Goal: Task Accomplishment & Management: Complete application form

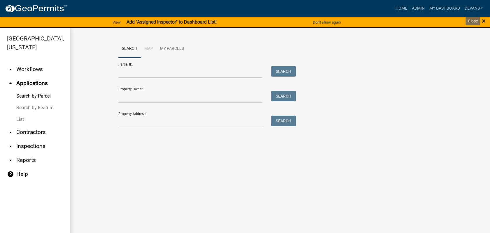
click at [483, 21] on span "×" at bounding box center [484, 21] width 4 height 8
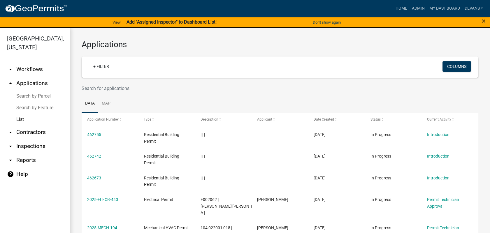
click at [481, 21] on div "×" at bounding box center [469, 22] width 41 height 12
click at [484, 19] on span "×" at bounding box center [484, 21] width 4 height 8
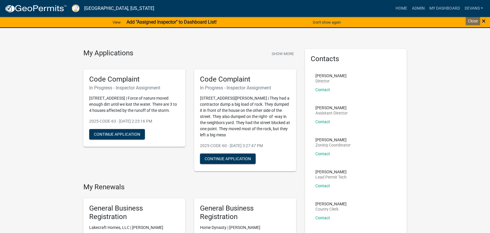
click at [483, 20] on span "×" at bounding box center [484, 21] width 4 height 8
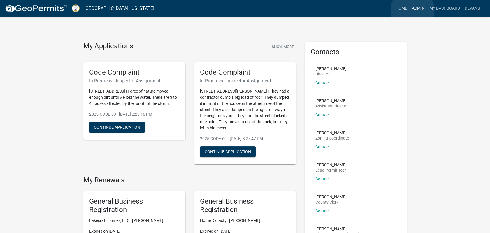
click at [412, 10] on link "Admin" at bounding box center [417, 8] width 17 height 11
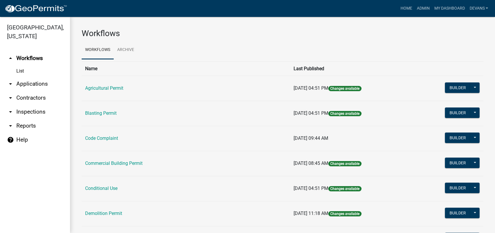
click at [35, 86] on link "arrow_drop_down Applications" at bounding box center [35, 84] width 70 height 14
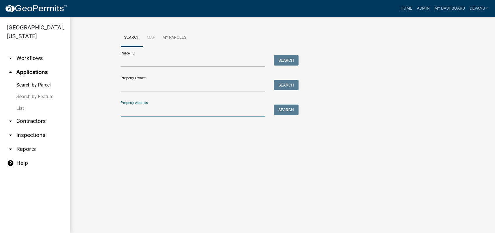
click at [136, 114] on input "Property Address:" at bounding box center [193, 111] width 144 height 12
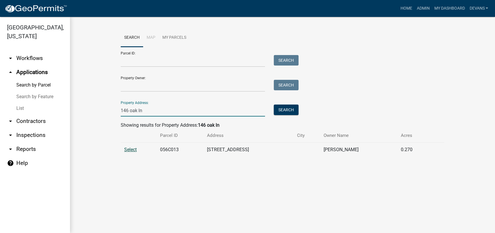
type input "146 oak ln"
click at [130, 149] on span "Select" at bounding box center [130, 150] width 13 height 6
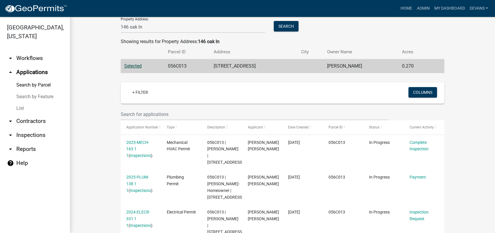
scroll to position [162, 0]
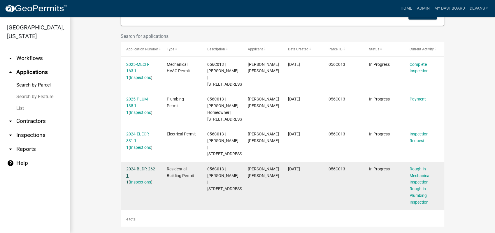
click at [145, 183] on link "2024-BLDR-262 1 1" at bounding box center [140, 176] width 29 height 18
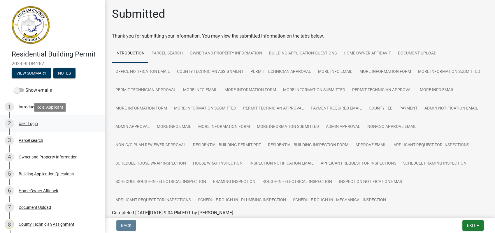
click at [32, 122] on div "User Login" at bounding box center [28, 124] width 19 height 4
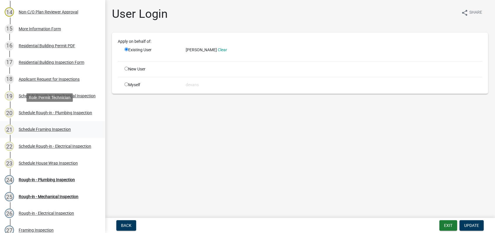
scroll to position [309, 0]
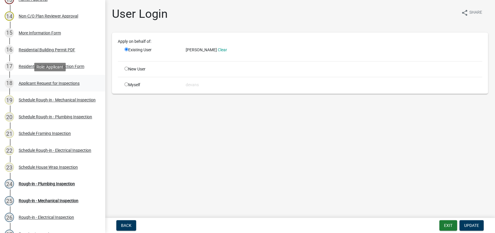
click at [48, 82] on div "Applicant Request for Inspections" at bounding box center [49, 83] width 61 height 4
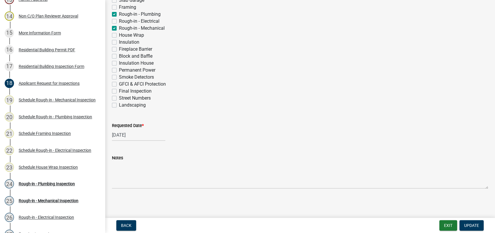
scroll to position [222, 0]
click at [51, 116] on div "Schedule Rough-in - Plumbing Inspection" at bounding box center [55, 117] width 73 height 4
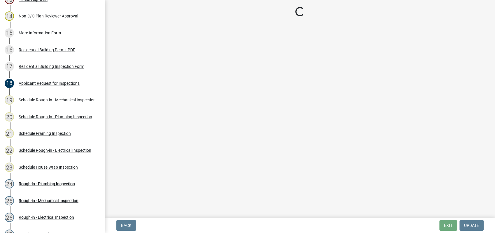
select select "a0ea4169-8540-4a2c-b9f4-cf4c1ffdeb95"
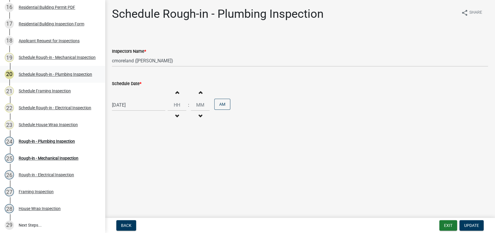
scroll to position [341, 0]
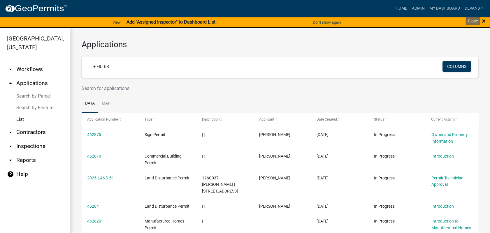
click at [485, 21] on span "×" at bounding box center [484, 21] width 4 height 8
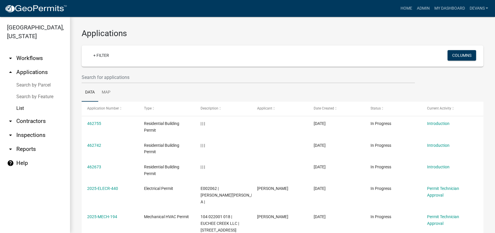
click at [41, 72] on link "arrow_drop_up Applications" at bounding box center [35, 72] width 70 height 14
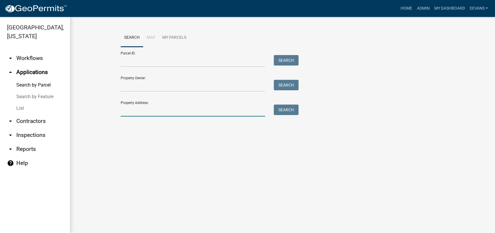
click at [156, 113] on input "Property Address:" at bounding box center [193, 111] width 144 height 12
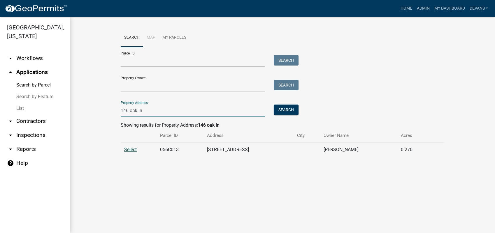
type input "146 oak ln"
click at [130, 149] on span "Select" at bounding box center [130, 150] width 13 height 6
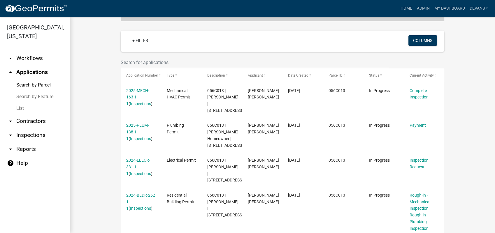
scroll to position [180, 0]
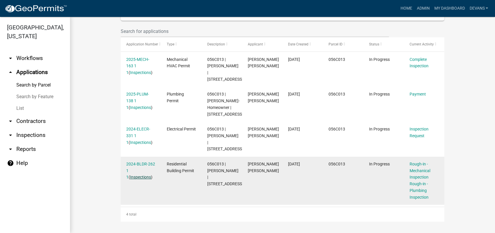
click at [140, 177] on link "Inspections" at bounding box center [140, 177] width 21 height 5
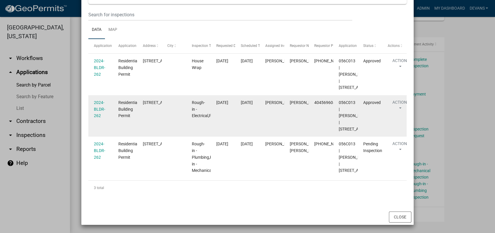
scroll to position [131, 0]
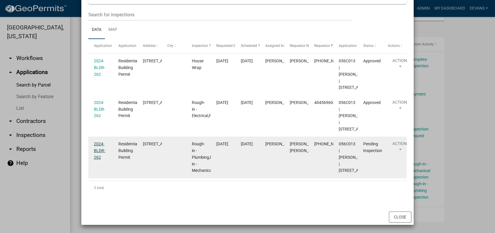
click at [97, 142] on link "2024-BLDR-262" at bounding box center [99, 151] width 11 height 18
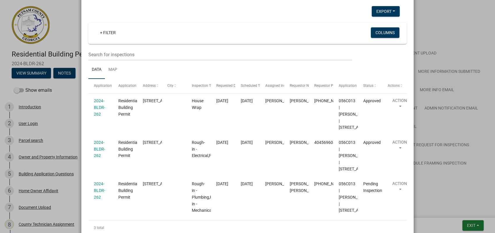
scroll to position [131, 0]
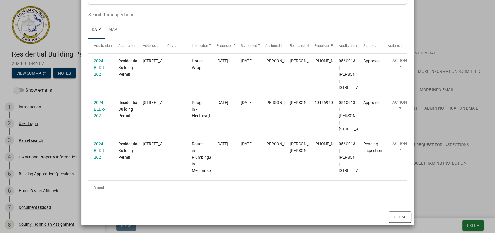
click at [430, 79] on ngb-modal-window "Inspections related to 2024-BLDR-262 × Export Excel Format (.xlsx) CSV Format (…" at bounding box center [247, 116] width 495 height 233
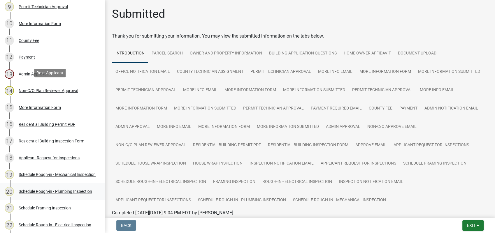
scroll to position [324, 0]
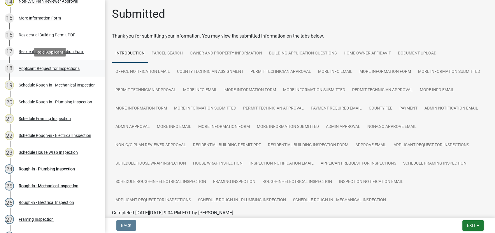
click at [72, 68] on div "Applicant Request for Inspections" at bounding box center [49, 68] width 61 height 4
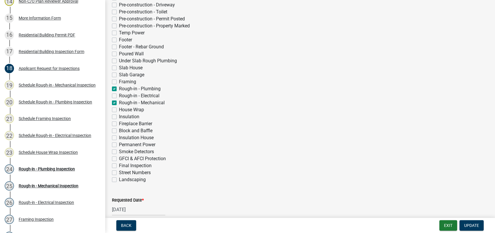
scroll to position [162, 0]
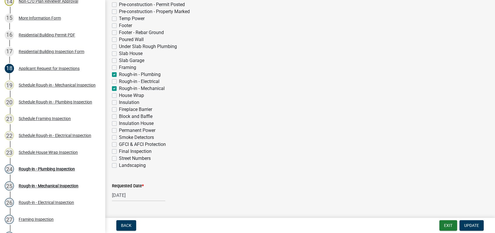
click at [119, 122] on label "Insulation House" at bounding box center [136, 123] width 35 height 7
click at [119, 122] on input "Insulation House" at bounding box center [121, 122] width 4 height 4
checkbox input "true"
checkbox input "false"
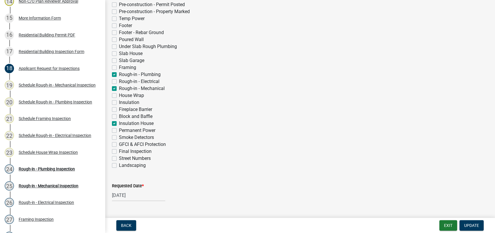
checkbox input "false"
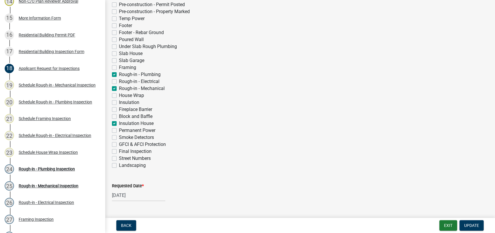
checkbox input "false"
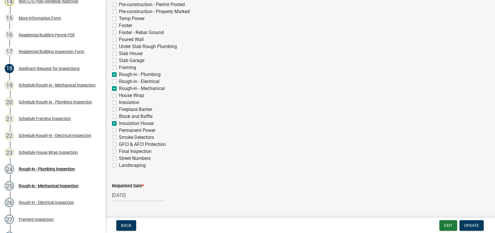
checkbox input "false"
checkbox input "true"
checkbox input "false"
checkbox input "true"
checkbox input "false"
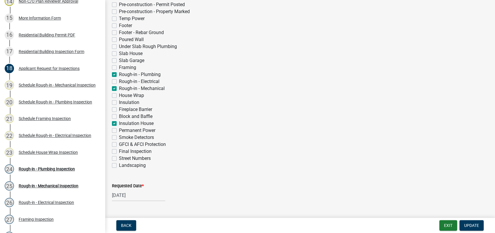
checkbox input "false"
checkbox input "true"
checkbox input "false"
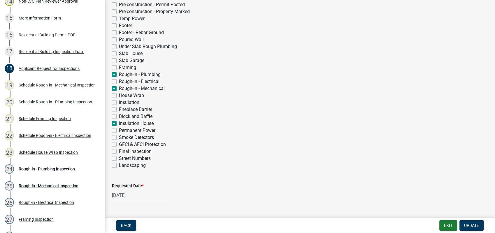
checkbox input "false"
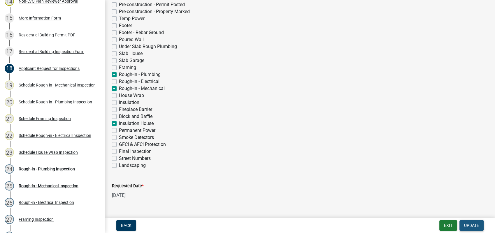
drag, startPoint x: 470, startPoint y: 224, endPoint x: -42, endPoint y: 210, distance: 511.9
click at [0, 210] on html "Internet Explorer does NOT work with GeoPermits. Get a new browser for more sec…" at bounding box center [247, 116] width 495 height 233
select select "7"
select select "2025"
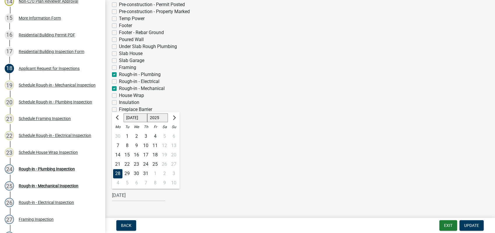
click at [122, 196] on input "07/28/2025" at bounding box center [138, 195] width 53 height 12
click at [175, 117] on span "Next month" at bounding box center [173, 117] width 4 height 4
select select "8"
click at [137, 155] on div "13" at bounding box center [136, 154] width 9 height 9
type input "[DATE]"
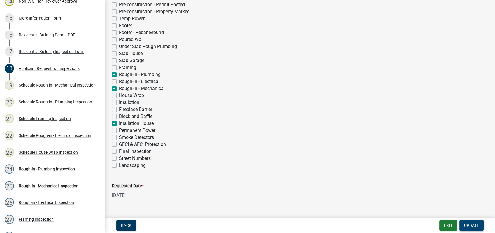
click at [471, 224] on span "Update" at bounding box center [471, 225] width 15 height 5
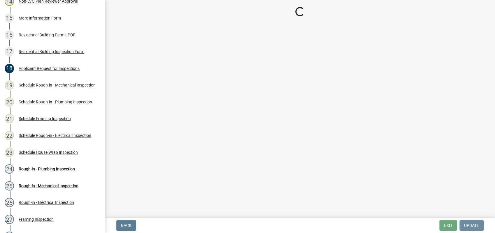
scroll to position [0, 0]
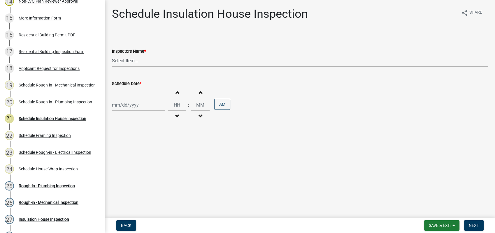
click at [125, 59] on select "Select Item... mrivera (Michele Rivera) jstokes (Jerry Stokes) asmith105 (Antho…" at bounding box center [300, 61] width 376 height 12
select select "a0ea4169-8540-4a2c-b9f4-cf4c1ffdeb95"
click at [112, 55] on select "Select Item... mrivera (Michele Rivera) jstokes (Jerry Stokes) asmith105 (Antho…" at bounding box center [300, 61] width 376 height 12
click at [126, 108] on div at bounding box center [138, 105] width 53 height 12
select select "8"
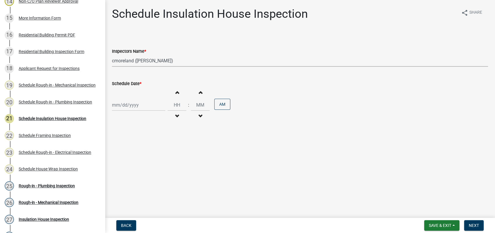
select select "2025"
click at [149, 153] on div "14" at bounding box center [145, 154] width 9 height 9
type input "[DATE]"
click at [471, 224] on span "Next" at bounding box center [474, 225] width 10 height 5
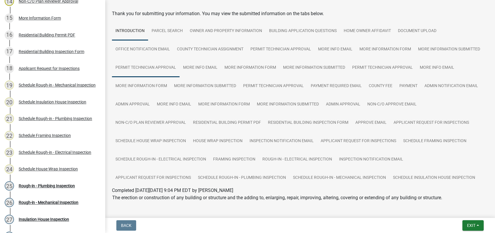
scroll to position [42, 0]
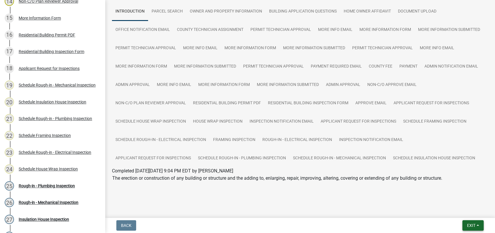
click at [471, 226] on span "Exit" at bounding box center [471, 225] width 8 height 5
click at [189, 201] on main "Submitted Thank you for submitting your information. You may view the submitted…" at bounding box center [300, 108] width 390 height 216
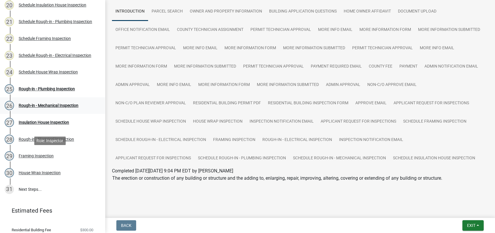
scroll to position [259, 0]
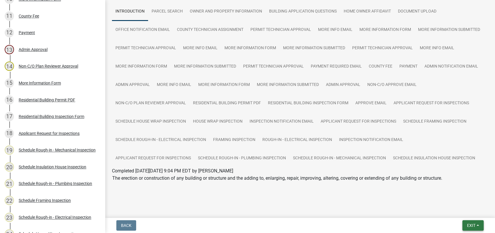
click at [467, 222] on button "Exit" at bounding box center [472, 225] width 21 height 10
click at [465, 212] on button "Save & Exit" at bounding box center [460, 210] width 47 height 14
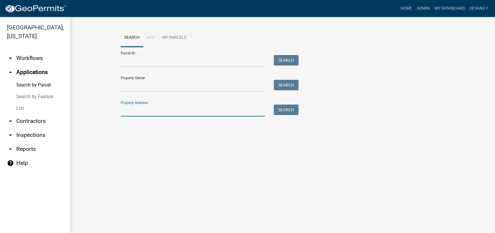
click at [134, 111] on input "Property Address:" at bounding box center [193, 111] width 144 height 12
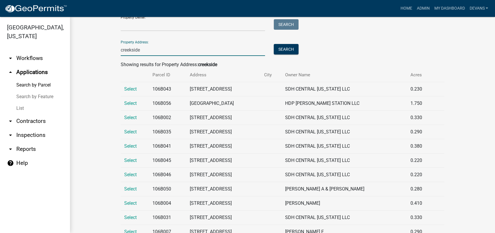
scroll to position [65, 0]
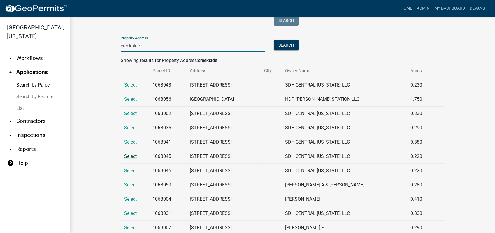
type input "creekside"
click at [129, 155] on span "Select" at bounding box center [130, 157] width 13 height 6
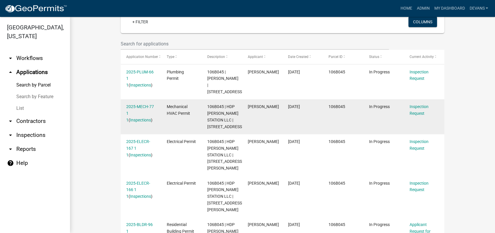
scroll to position [221, 0]
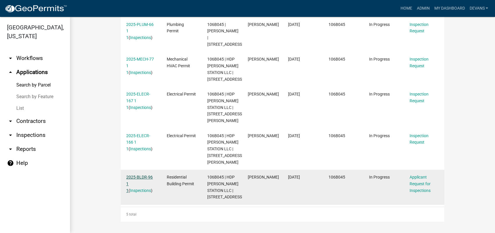
click at [136, 175] on link "2025-BLDR-96 1 1" at bounding box center [139, 184] width 27 height 18
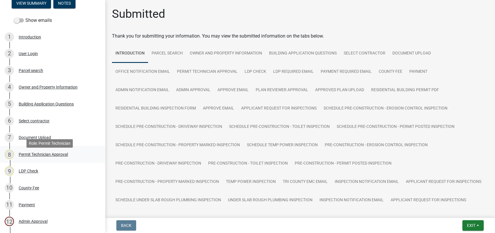
scroll to position [65, 0]
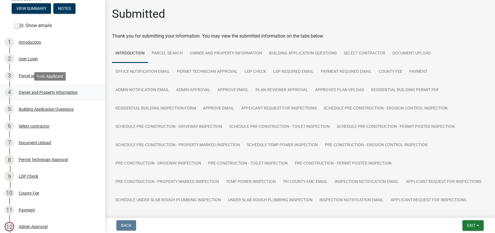
click at [53, 91] on div "Owner and Property Information" at bounding box center [48, 92] width 59 height 4
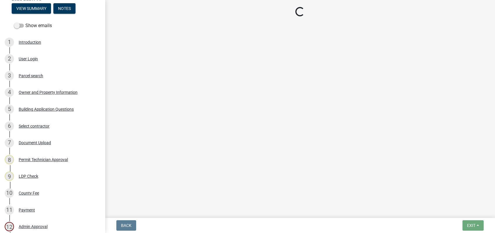
select select "af4fa47c-8bb5-4ba0-9393-e9f4e4358ca2"
select select "83394b22-4a11-496c-8e5c-75ade2e72faf"
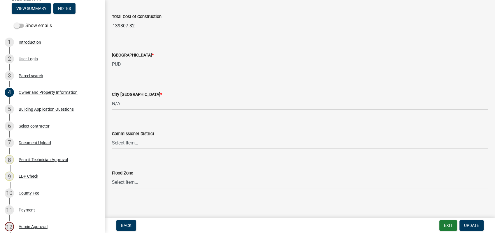
scroll to position [986, 0]
click at [445, 225] on button "Exit" at bounding box center [448, 225] width 18 height 10
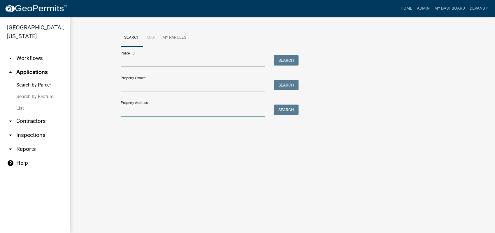
click at [134, 113] on input "Property Address:" at bounding box center [193, 111] width 144 height 12
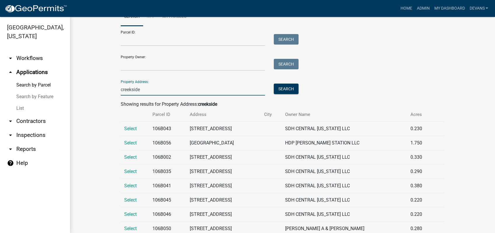
scroll to position [32, 0]
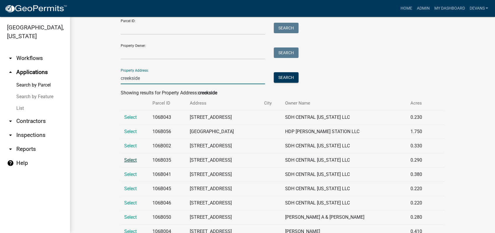
type input "creekside"
click at [128, 161] on span "Select" at bounding box center [130, 160] width 13 height 6
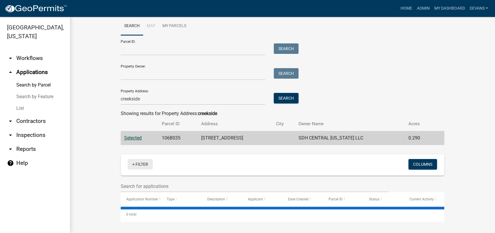
scroll to position [26, 0]
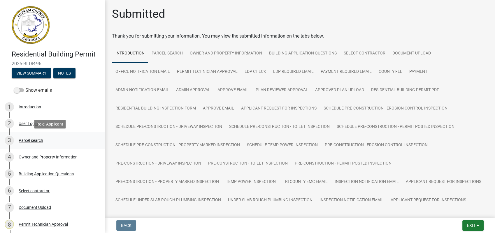
click at [41, 139] on div "Parcel search" at bounding box center [31, 140] width 24 height 4
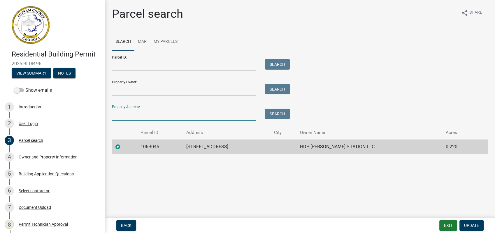
click at [172, 117] on input "Property Address:" at bounding box center [184, 115] width 144 height 12
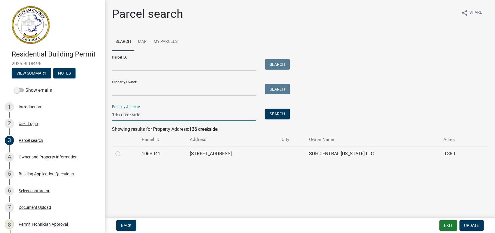
type input "136 creekside"
click at [122, 150] on label at bounding box center [122, 150] width 0 height 0
click at [122, 152] on input "radio" at bounding box center [124, 152] width 4 height 4
radio input "true"
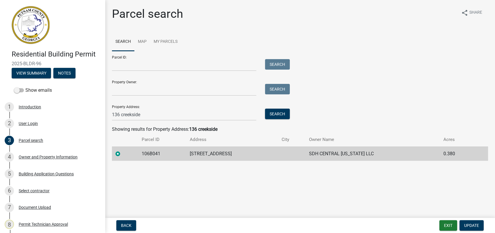
click at [354, 186] on main "Parcel search share Share Search Map My Parcels Parcel ID: Search Property Owne…" at bounding box center [300, 108] width 390 height 216
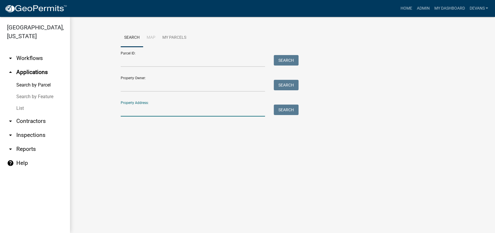
click at [133, 110] on input "Property Address:" at bounding box center [193, 111] width 144 height 12
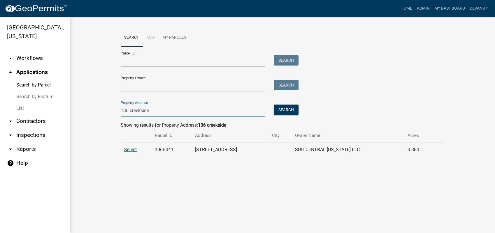
type input "136 creekside"
click at [135, 149] on span "Select" at bounding box center [130, 150] width 13 height 6
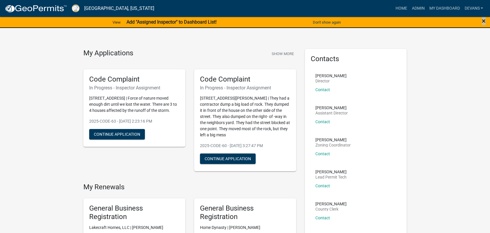
click at [485, 21] on div "×" at bounding box center [469, 22] width 41 height 12
click at [483, 20] on span "×" at bounding box center [484, 21] width 4 height 8
click at [484, 20] on span "×" at bounding box center [484, 21] width 4 height 8
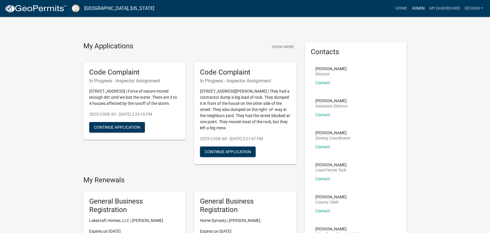
click at [422, 8] on link "Admin" at bounding box center [417, 8] width 17 height 11
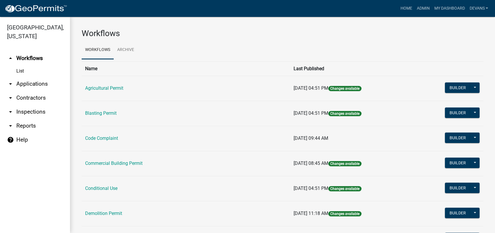
click at [20, 71] on link "List" at bounding box center [35, 71] width 70 height 12
click at [42, 84] on link "arrow_drop_down Applications" at bounding box center [35, 84] width 70 height 14
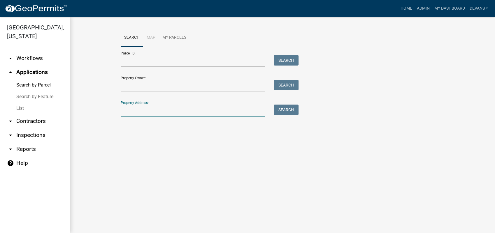
click at [147, 114] on input "Property Address:" at bounding box center [193, 111] width 144 height 12
type input "146"
drag, startPoint x: 119, startPoint y: 156, endPoint x: 114, endPoint y: 159, distance: 5.7
click at [114, 159] on main "Search Map My Parcels Parcel ID: Search Property Owner: Search Property Address…" at bounding box center [282, 125] width 425 height 216
click at [32, 134] on link "arrow_drop_down Inspections" at bounding box center [35, 135] width 70 height 14
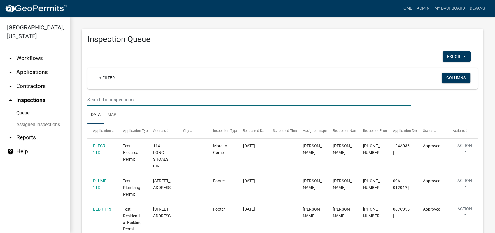
click at [109, 100] on input "text" at bounding box center [248, 100] width 323 height 12
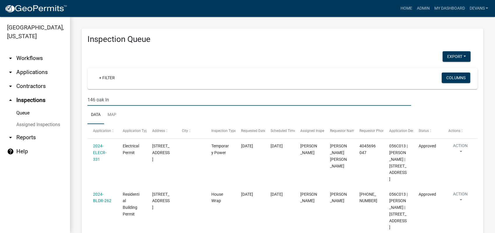
type input "146 oak ln"
click at [29, 70] on link "arrow_drop_down Applications" at bounding box center [35, 72] width 70 height 14
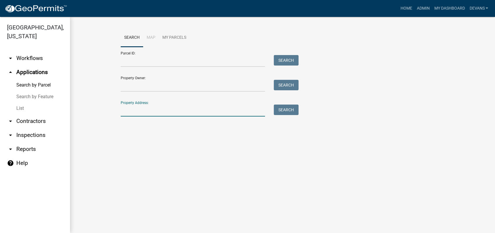
click at [151, 111] on input "Property Address:" at bounding box center [193, 111] width 144 height 12
type input "1"
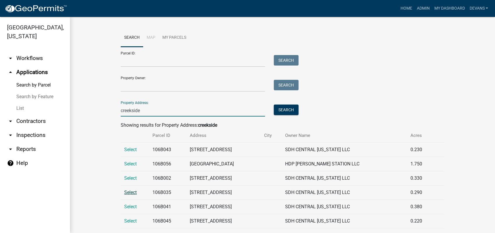
type input "creekside"
click at [130, 193] on span "Select" at bounding box center [130, 193] width 13 height 6
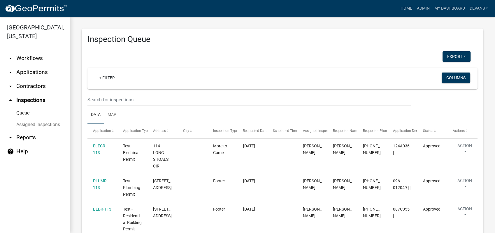
click at [29, 68] on link "arrow_drop_down Applications" at bounding box center [35, 72] width 70 height 14
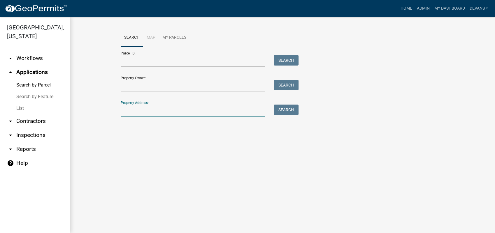
click at [142, 109] on input "Property Address:" at bounding box center [193, 111] width 144 height 12
click at [144, 114] on input "Property Address:" at bounding box center [193, 111] width 144 height 12
type input "creekside"
drag, startPoint x: 279, startPoint y: 109, endPoint x: 273, endPoint y: 113, distance: 7.6
click at [279, 110] on button "Search" at bounding box center [286, 110] width 25 height 10
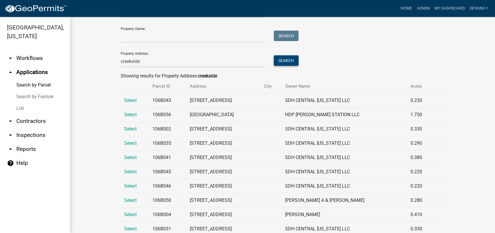
scroll to position [65, 0]
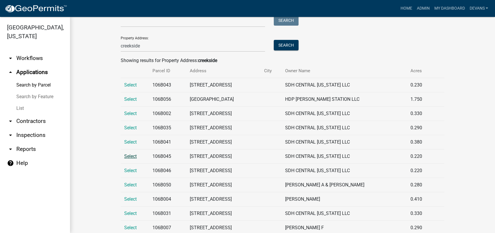
click at [131, 155] on span "Select" at bounding box center [130, 157] width 13 height 6
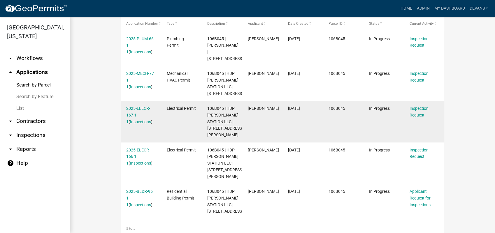
scroll to position [194, 0]
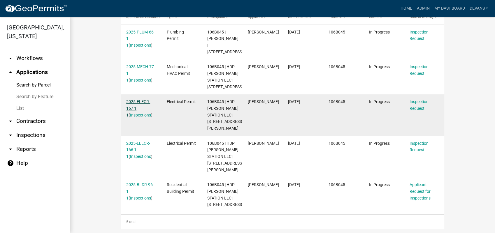
click at [127, 113] on link "2025-ELECR-167 1 1" at bounding box center [138, 108] width 24 height 18
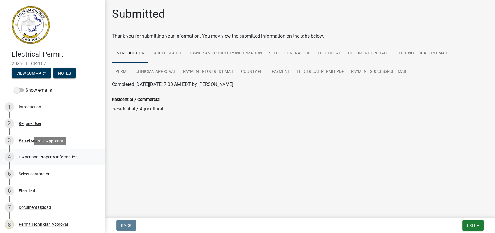
click at [28, 152] on link "4 Owner and Property Information" at bounding box center [52, 157] width 105 height 17
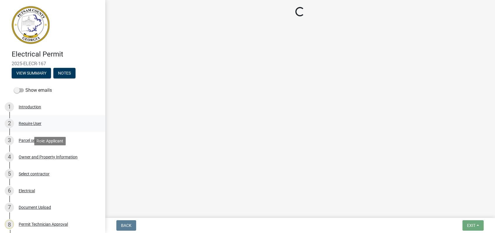
select select "af4fa47c-8bb5-4ba0-9393-e9f4e4358ca2"
select select "83394b22-4a11-496c-8e5c-75ade2e72faf"
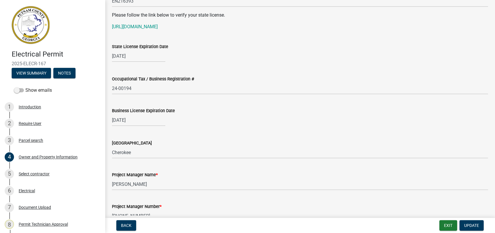
scroll to position [809, 0]
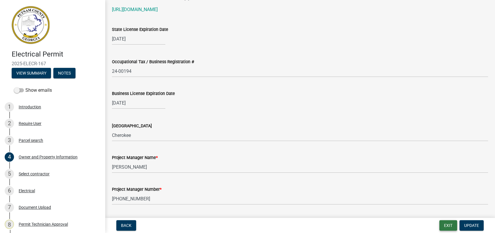
click at [446, 228] on button "Exit" at bounding box center [448, 225] width 18 height 10
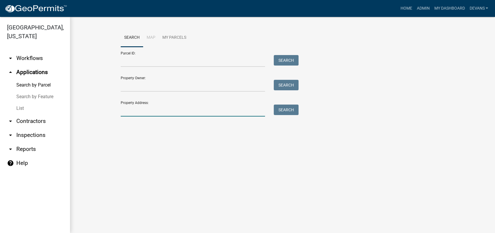
click at [121, 108] on input "Property Address:" at bounding box center [193, 111] width 144 height 12
click at [339, 153] on main "Search Map My Parcels Parcel ID: Search Property Owner: Search Property Address…" at bounding box center [282, 125] width 425 height 216
click at [23, 58] on link "arrow_drop_down Workflows" at bounding box center [35, 58] width 70 height 14
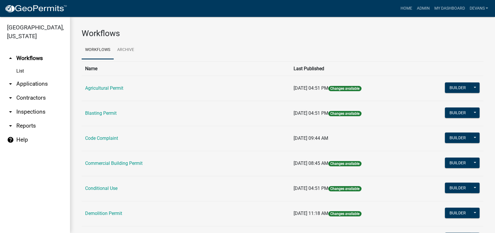
click at [17, 81] on link "arrow_drop_down Applications" at bounding box center [35, 84] width 70 height 14
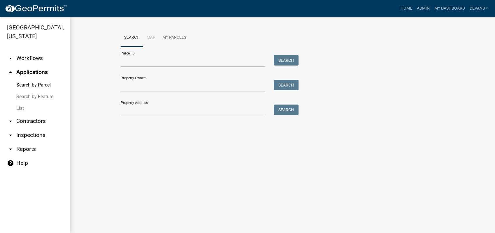
click at [21, 110] on link "List" at bounding box center [35, 109] width 70 height 12
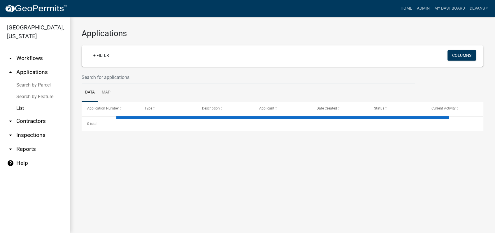
click at [116, 75] on input "text" at bounding box center [248, 77] width 333 height 12
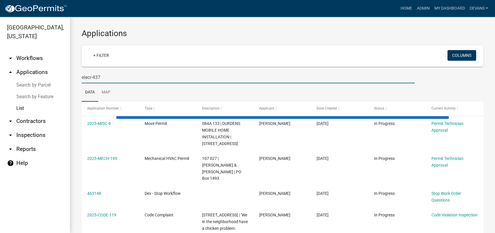
type input "elecr-437"
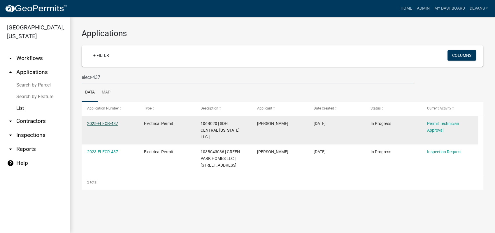
click at [100, 124] on link "2025-ELECR-437" at bounding box center [102, 123] width 31 height 5
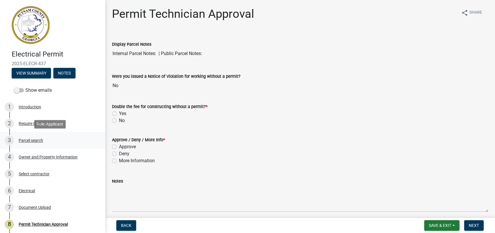
click at [33, 140] on div "Parcel search" at bounding box center [31, 140] width 24 height 4
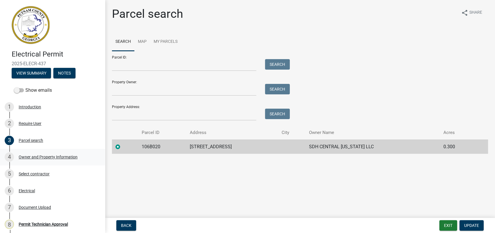
click at [54, 156] on div "Owner and Property Information" at bounding box center [48, 157] width 59 height 4
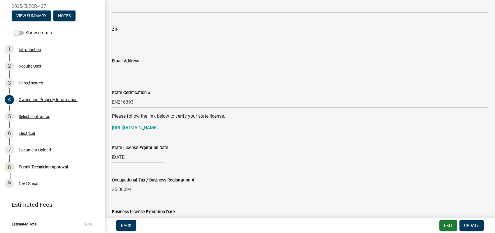
scroll to position [680, 0]
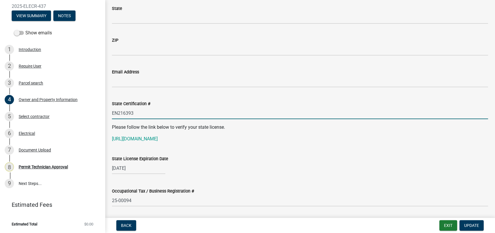
drag, startPoint x: 138, startPoint y: 112, endPoint x: 111, endPoint y: 113, distance: 26.8
click at [111, 113] on div "State Certification # EN216393" at bounding box center [300, 105] width 385 height 27
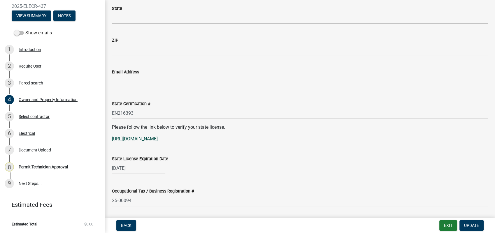
click at [146, 140] on link "[URL][DOMAIN_NAME]" at bounding box center [135, 139] width 46 height 6
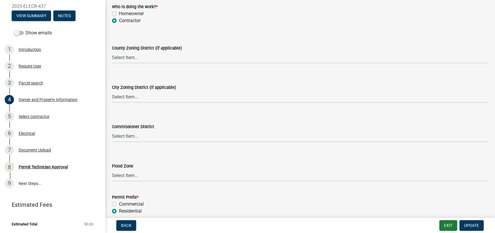
scroll to position [985, 0]
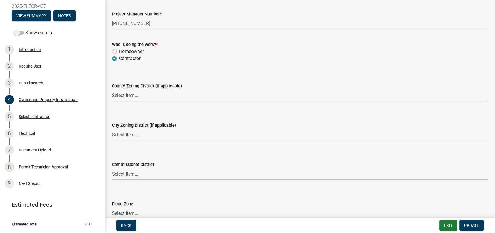
click at [133, 99] on select "Select Item... AG-1 R-1R R-1 R-2 MHP RM-1 RM-3 C-1 C-2 I-M PUD N/A" at bounding box center [300, 95] width 376 height 12
click at [112, 89] on select "Select Item... AG-1 R-1R R-1 R-2 MHP RM-1 RM-3 C-1 C-2 I-M PUD N/A" at bounding box center [300, 95] width 376 height 12
select select "af4fa47c-8bb5-4ba0-9393-e9f4e4358ca2"
click at [122, 138] on select "Select Item... A-1 A-2 R-1 R-2 R-3 R-4 MHP C-1 C-2 I-1 I-2 DB FH H-P N/A" at bounding box center [300, 135] width 376 height 12
click at [112, 129] on select "Select Item... A-1 A-2 R-1 R-2 R-3 R-4 MHP C-1 C-2 I-1 I-2 DB FH H-P N/A" at bounding box center [300, 135] width 376 height 12
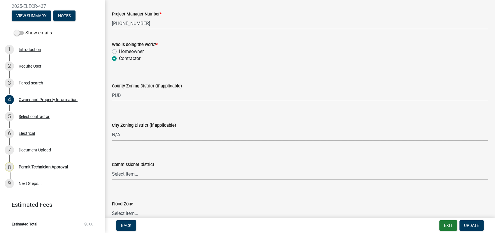
select select "83394b22-4a11-496c-8e5c-75ade2e72faf"
click at [122, 175] on select "Select Item... District 1 District 2 District 3 District 4" at bounding box center [300, 174] width 376 height 12
click at [112, 168] on select "Select Item... District 1 District 2 District 3 District 4" at bounding box center [300, 174] width 376 height 12
select select "469c5908-2854-42d5-89ed-bee7fc26529e"
click at [467, 224] on span "Update" at bounding box center [471, 225] width 15 height 5
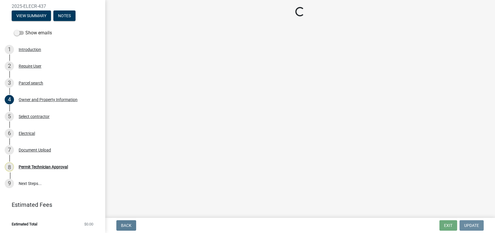
scroll to position [0, 0]
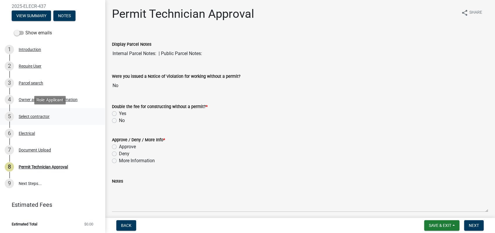
click at [40, 115] on div "Select contractor" at bounding box center [34, 117] width 31 height 4
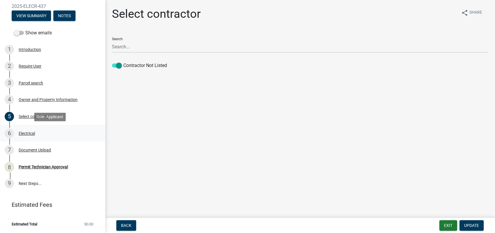
click at [30, 135] on div "Electrical" at bounding box center [27, 133] width 16 height 4
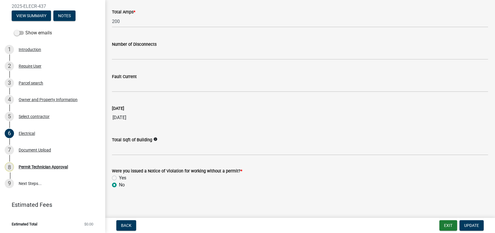
scroll to position [587, 0]
click at [48, 98] on div "Owner and Property Information" at bounding box center [48, 100] width 59 height 4
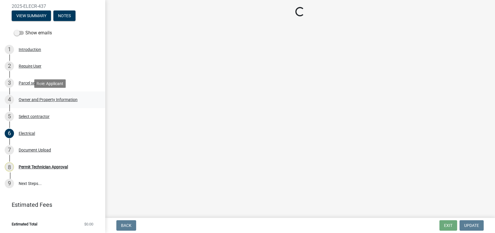
select select "af4fa47c-8bb5-4ba0-9393-e9f4e4358ca2"
select select "83394b22-4a11-496c-8e5c-75ade2e72faf"
select select "469c5908-2854-42d5-89ed-bee7fc26529e"
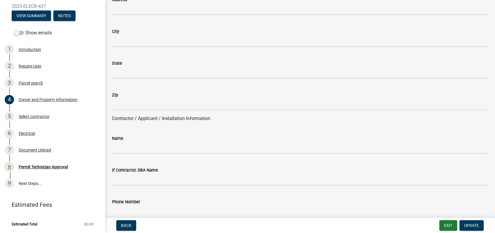
scroll to position [421, 0]
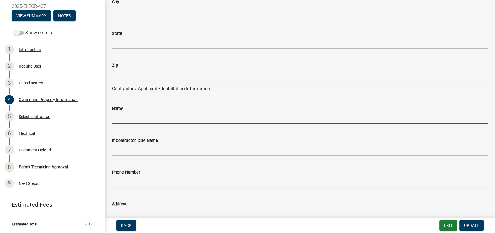
click at [142, 115] on input "Name" at bounding box center [300, 118] width 376 height 12
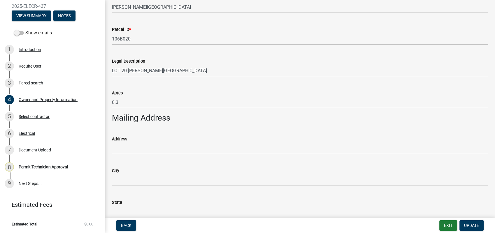
scroll to position [291, 0]
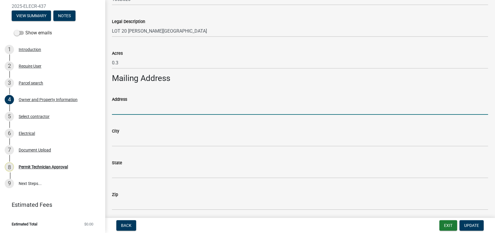
click at [142, 106] on input "Address" at bounding box center [300, 109] width 376 height 12
type input "2327 Holly St"
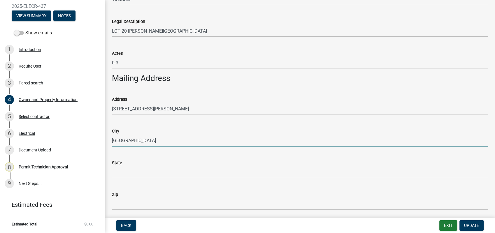
type input "[GEOGRAPHIC_DATA]"
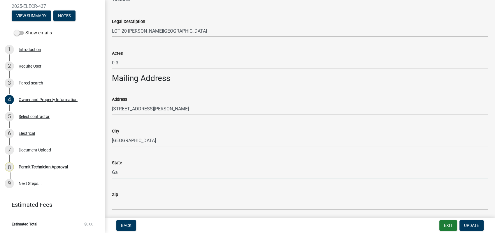
type input "Ga"
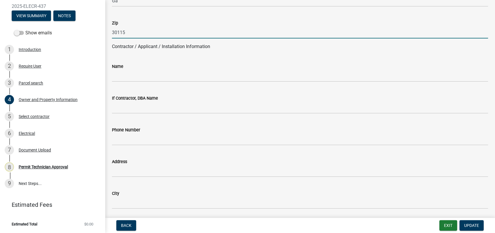
scroll to position [453, 0]
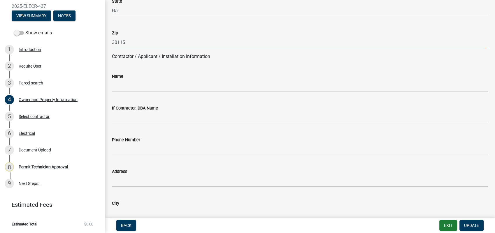
type input "30115"
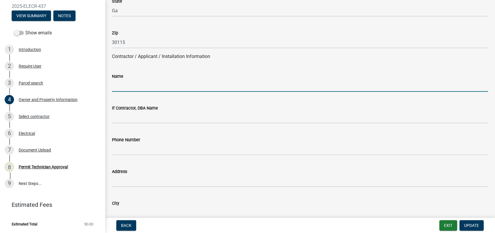
click at [121, 86] on input "Name" at bounding box center [300, 86] width 376 height 12
type input "[PERSON_NAME]"
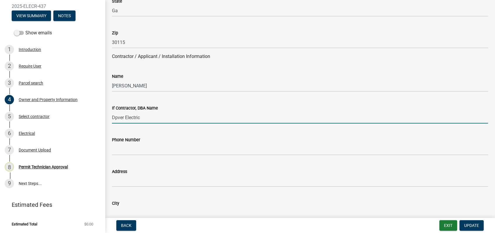
type input "Dpver Electric"
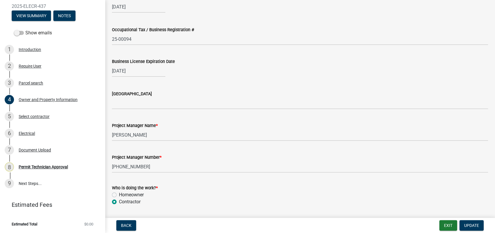
scroll to position [842, 0]
type input "770-670-6718"
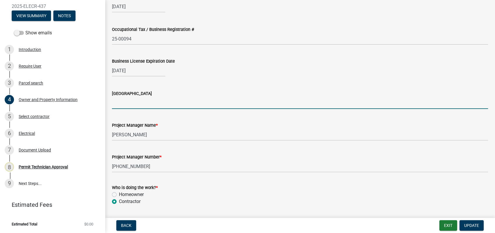
click at [125, 102] on input "[GEOGRAPHIC_DATA]" at bounding box center [300, 103] width 376 height 12
type input "X"
type input "Cherokee"
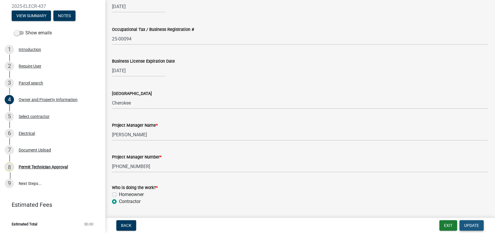
click at [469, 223] on span "Update" at bounding box center [471, 225] width 15 height 5
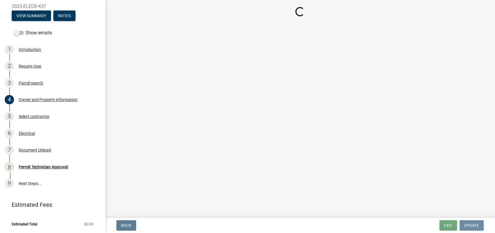
scroll to position [0, 0]
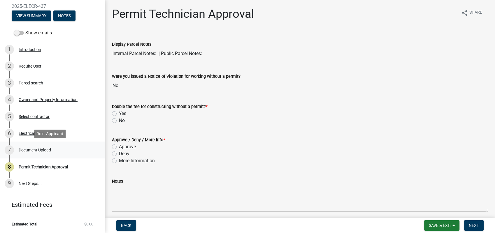
click at [25, 146] on div "7 Document Upload" at bounding box center [50, 149] width 91 height 9
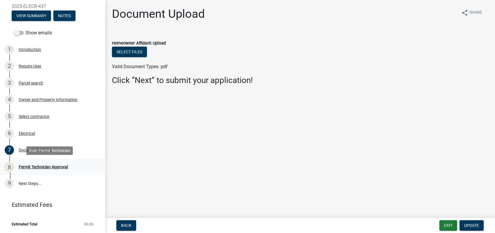
click at [37, 163] on div "8 Permit Technician Approval" at bounding box center [50, 166] width 91 height 9
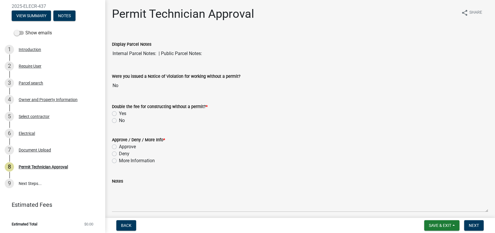
click at [119, 121] on label "No" at bounding box center [122, 120] width 6 height 7
click at [119, 121] on input "No" at bounding box center [121, 119] width 4 height 4
radio input "true"
click at [117, 147] on div "Approve" at bounding box center [300, 146] width 376 height 7
click at [119, 146] on label "Approve" at bounding box center [127, 146] width 17 height 7
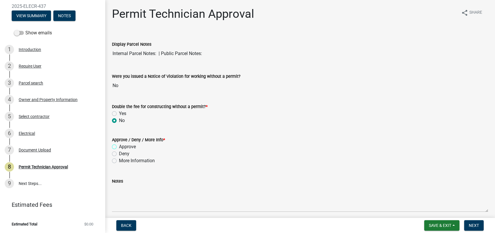
click at [119, 146] on input "Approve" at bounding box center [121, 145] width 4 height 4
radio input "true"
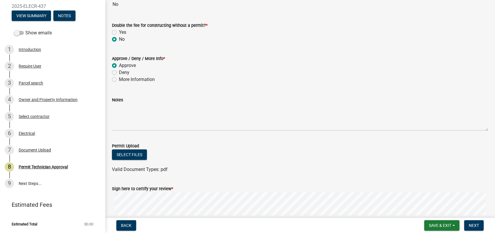
scroll to position [141, 0]
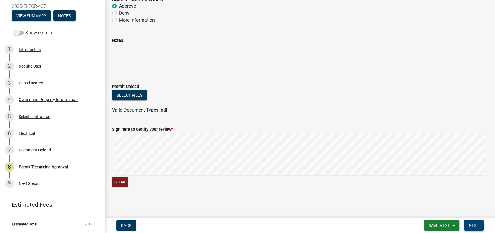
click at [473, 224] on span "Next" at bounding box center [474, 225] width 10 height 5
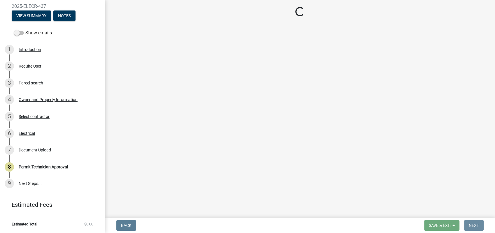
scroll to position [0, 0]
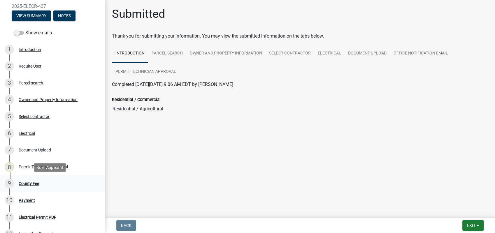
click at [17, 180] on div "9 County Fee" at bounding box center [50, 183] width 91 height 9
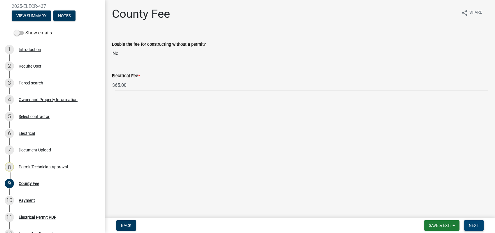
click at [472, 227] on span "Next" at bounding box center [474, 225] width 10 height 5
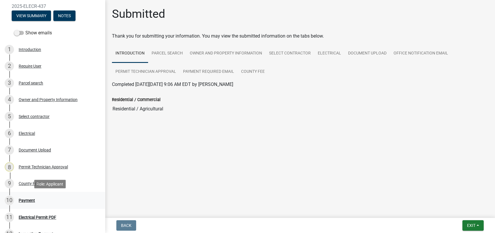
click at [29, 200] on div "Payment" at bounding box center [27, 200] width 16 height 4
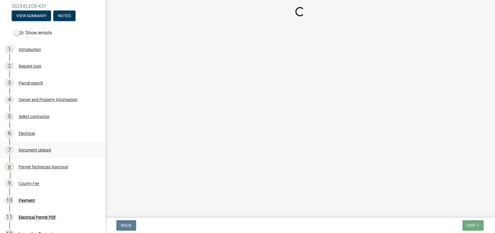
select select "3: 3"
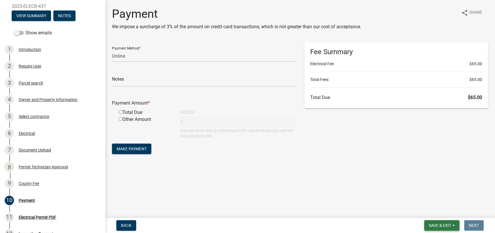
click at [439, 223] on span "Save & Exit" at bounding box center [440, 225] width 22 height 5
click at [443, 210] on button "Save & Exit" at bounding box center [436, 210] width 47 height 14
